Goal: Obtain resource: Obtain resource

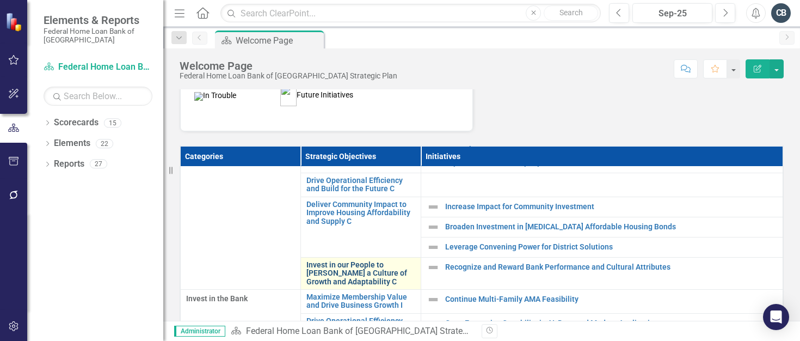
scroll to position [272, 0]
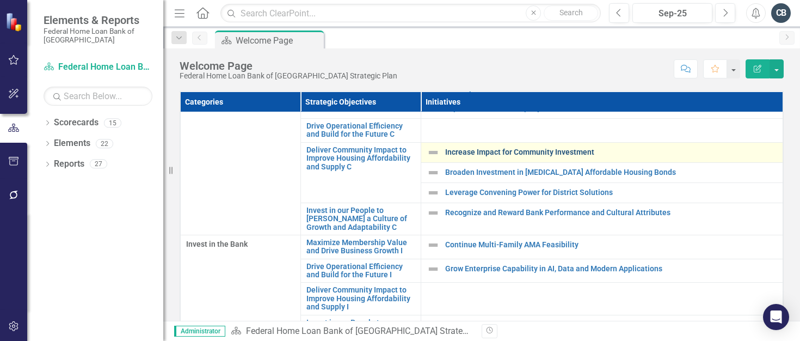
click at [463, 150] on link "Increase Impact for Community Investment" at bounding box center [611, 152] width 332 height 8
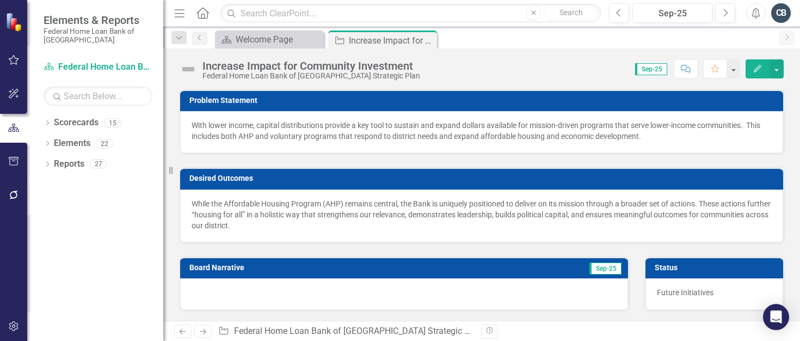
click at [369, 133] on p "With lower income, capital distributions provide a key tool to sustain and expa…" at bounding box center [481, 131] width 580 height 22
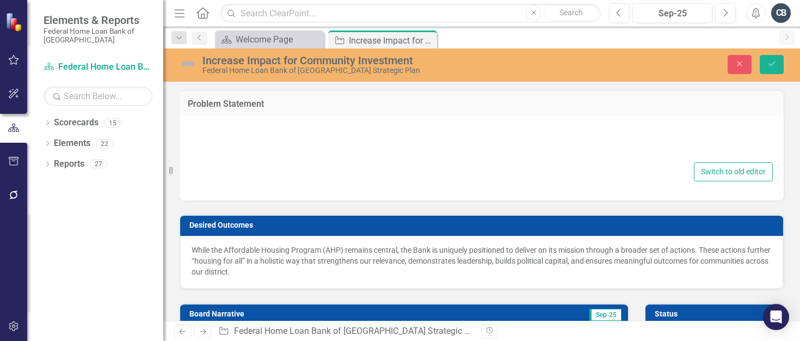
type textarea "<p>With lower income, capital distributions provide a key tool to sustain and e…"
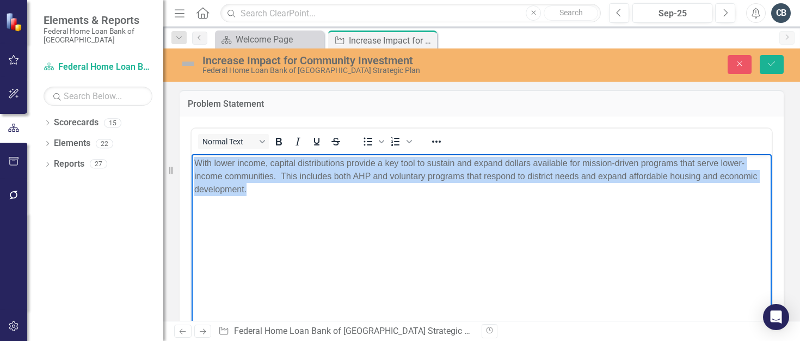
drag, startPoint x: 249, startPoint y: 192, endPoint x: 192, endPoint y: 158, distance: 66.3
click at [191, 158] on html "With lower income, capital distributions provide a key tool to sustain and expa…" at bounding box center [481, 234] width 580 height 163
copy p "With lower income, capital distributions provide a key tool to sustain and expa…"
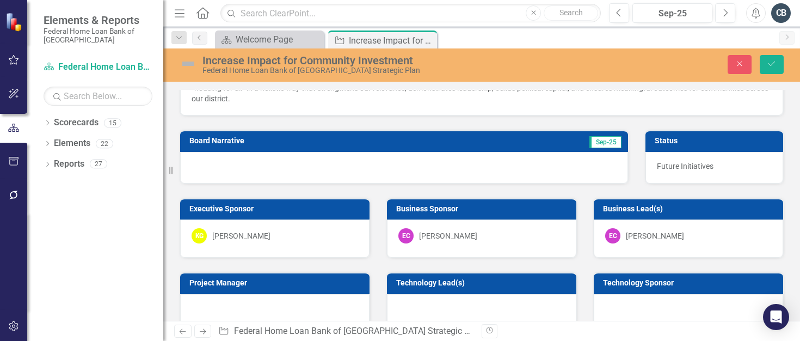
scroll to position [381, 0]
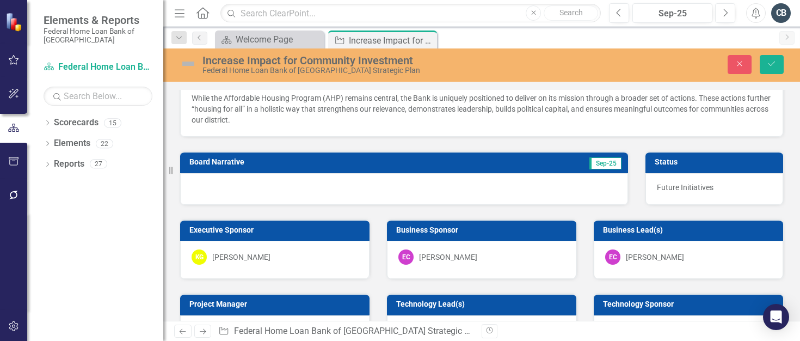
click at [292, 116] on p "While the Affordable Housing Program (AHP) remains central, the Bank is uniquel…" at bounding box center [481, 108] width 580 height 33
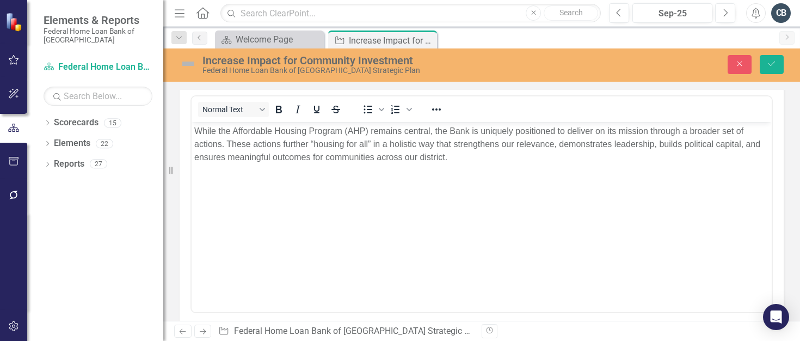
scroll to position [0, 0]
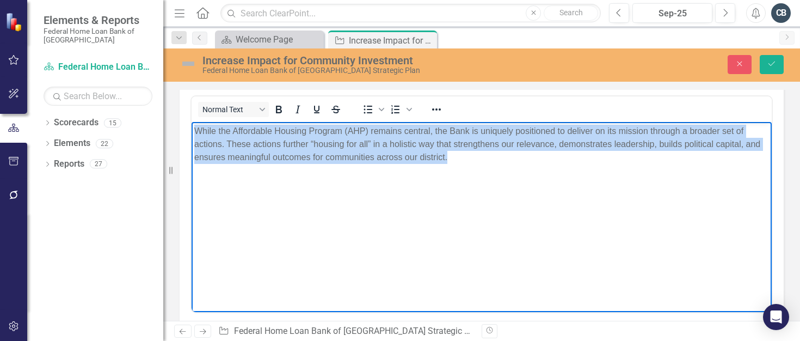
drag, startPoint x: 448, startPoint y: 158, endPoint x: 184, endPoint y: 130, distance: 265.3
click at [191, 130] on html "While the Affordable Housing Program (AHP) remains central, the Bank is uniquel…" at bounding box center [481, 202] width 580 height 163
copy p "While the Affordable Housing Program (AHP) remains central, the Bank is uniquel…"
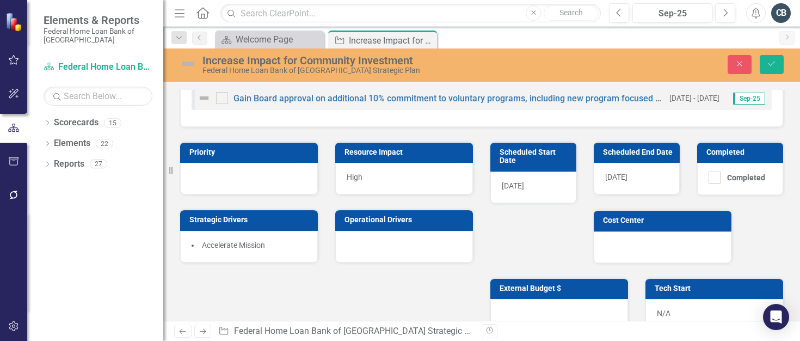
scroll to position [1147, 0]
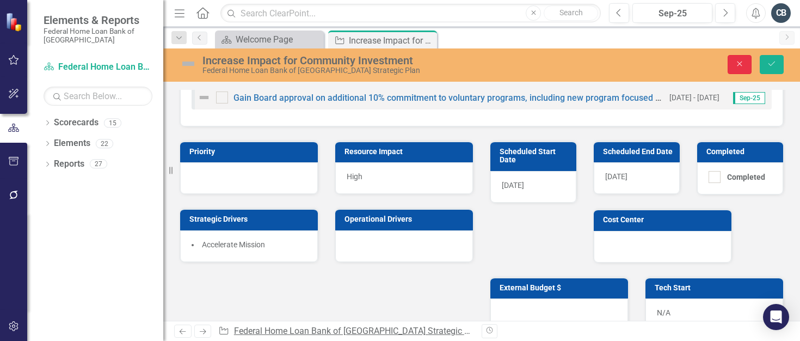
drag, startPoint x: 737, startPoint y: 69, endPoint x: 387, endPoint y: 331, distance: 436.7
click at [735, 68] on button "Close" at bounding box center [739, 64] width 24 height 19
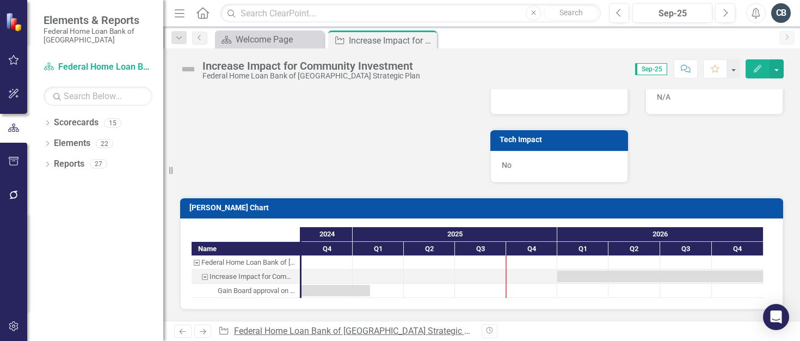
scroll to position [608, 0]
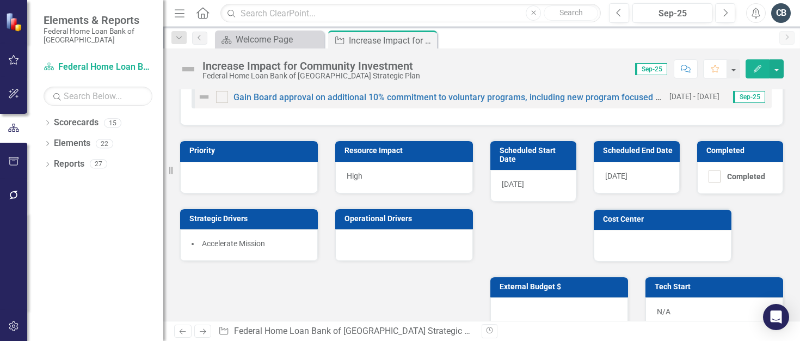
click at [67, 217] on div "Dropdown Scorecards 15 Dropdown Federal Home Loan Bank of [GEOGRAPHIC_DATA] Str…" at bounding box center [95, 227] width 136 height 227
click at [0, 0] on icon "Close" at bounding box center [0, 0] width 0 height 0
